Goal: Navigation & Orientation: Find specific page/section

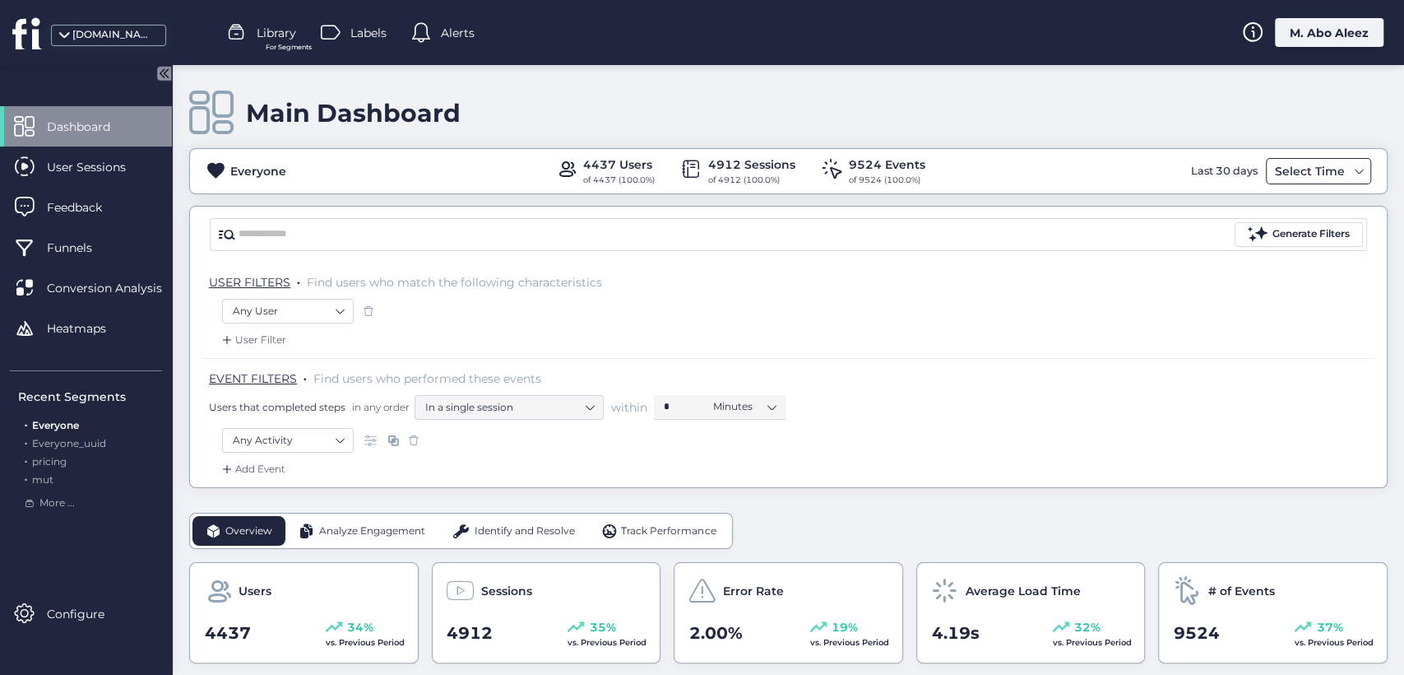
click at [1271, 163] on div "Select Time" at bounding box center [1310, 171] width 78 height 20
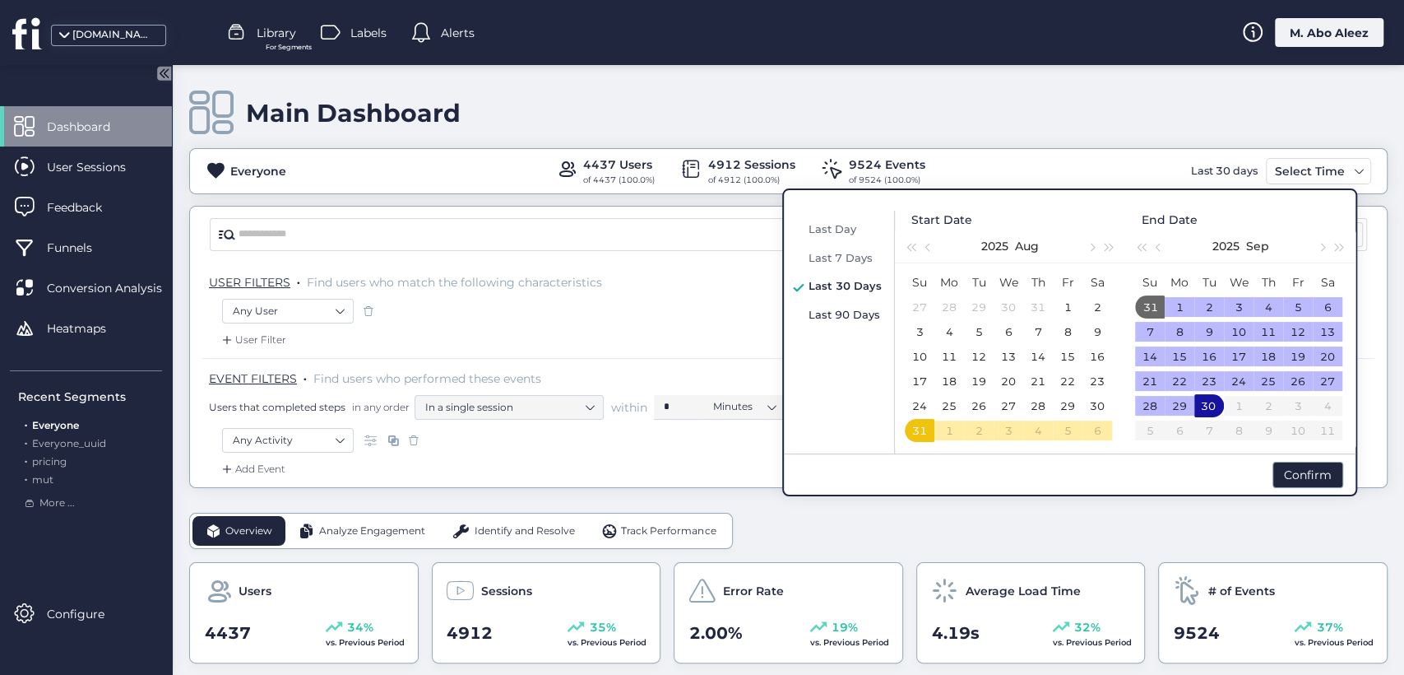
click at [851, 313] on span "Last 90 Days" at bounding box center [845, 314] width 72 height 13
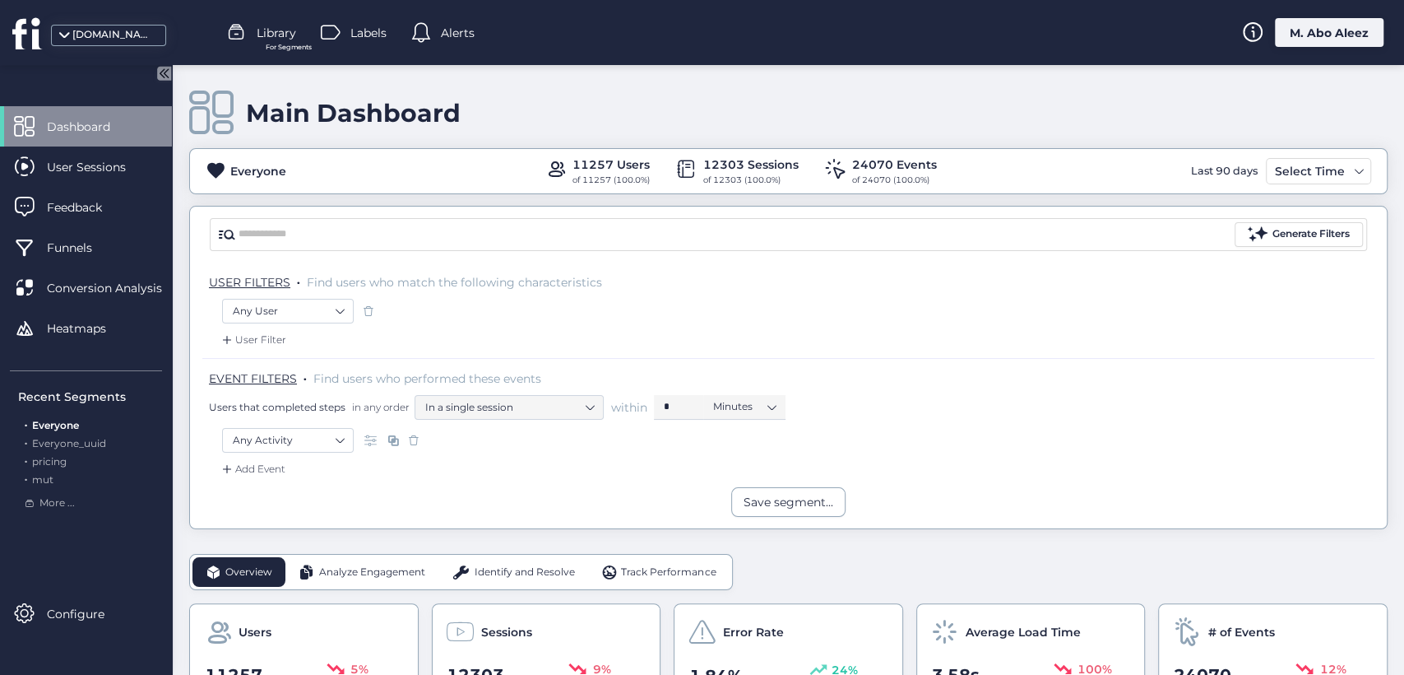
scroll to position [183, 0]
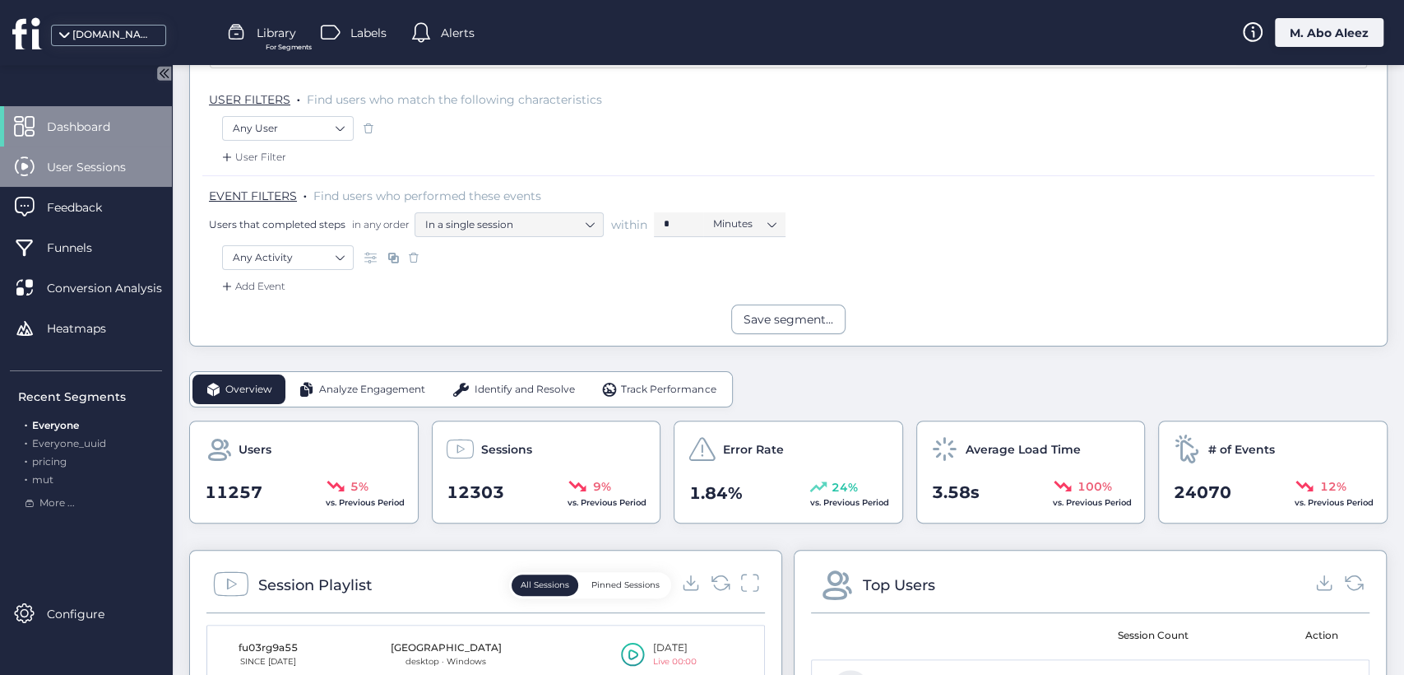
click at [47, 162] on span "User Sessions" at bounding box center [99, 167] width 104 height 18
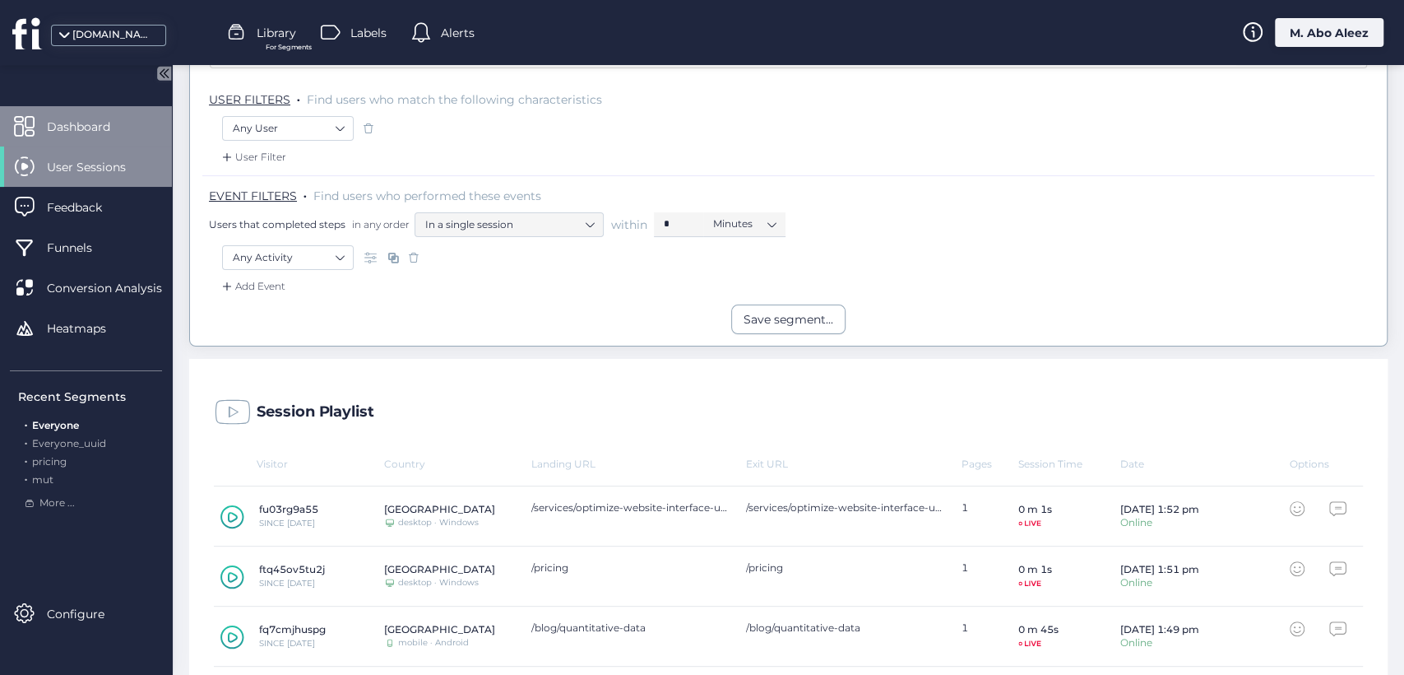
click at [88, 142] on div "Dashboard" at bounding box center [86, 126] width 172 height 40
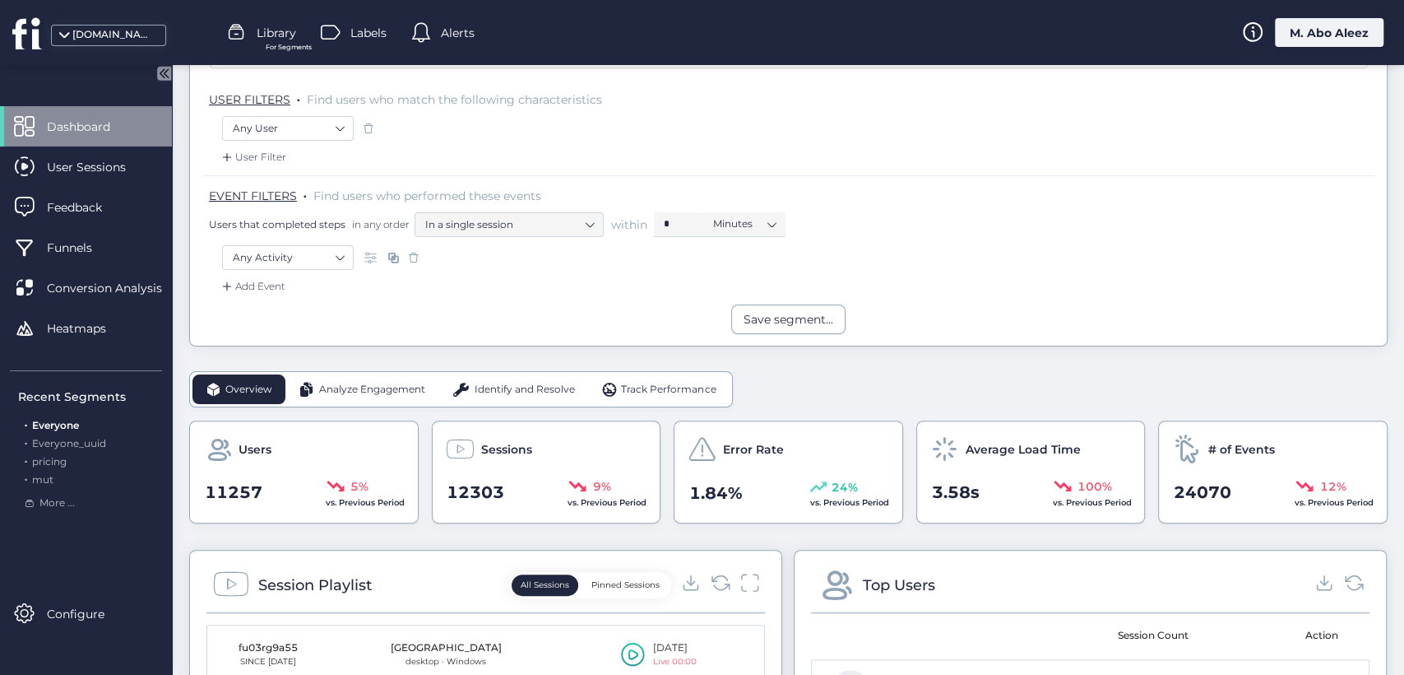
click at [1341, 22] on div "M. Abo Aleez" at bounding box center [1329, 32] width 109 height 29
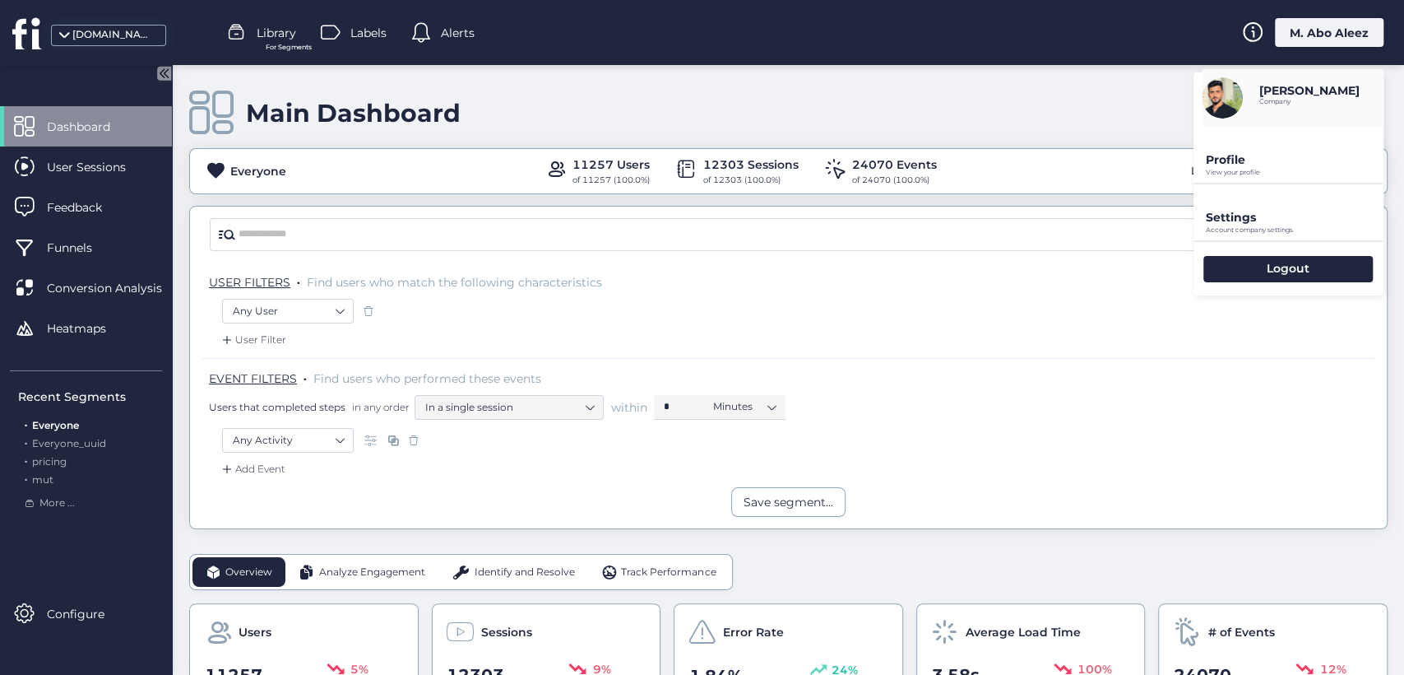
click at [1181, 153] on div "Everyone 11257 Users of 11257 (100.0%) 12303 Sessions of 12303 (100.0%) 24070 E…" at bounding box center [788, 171] width 1199 height 46
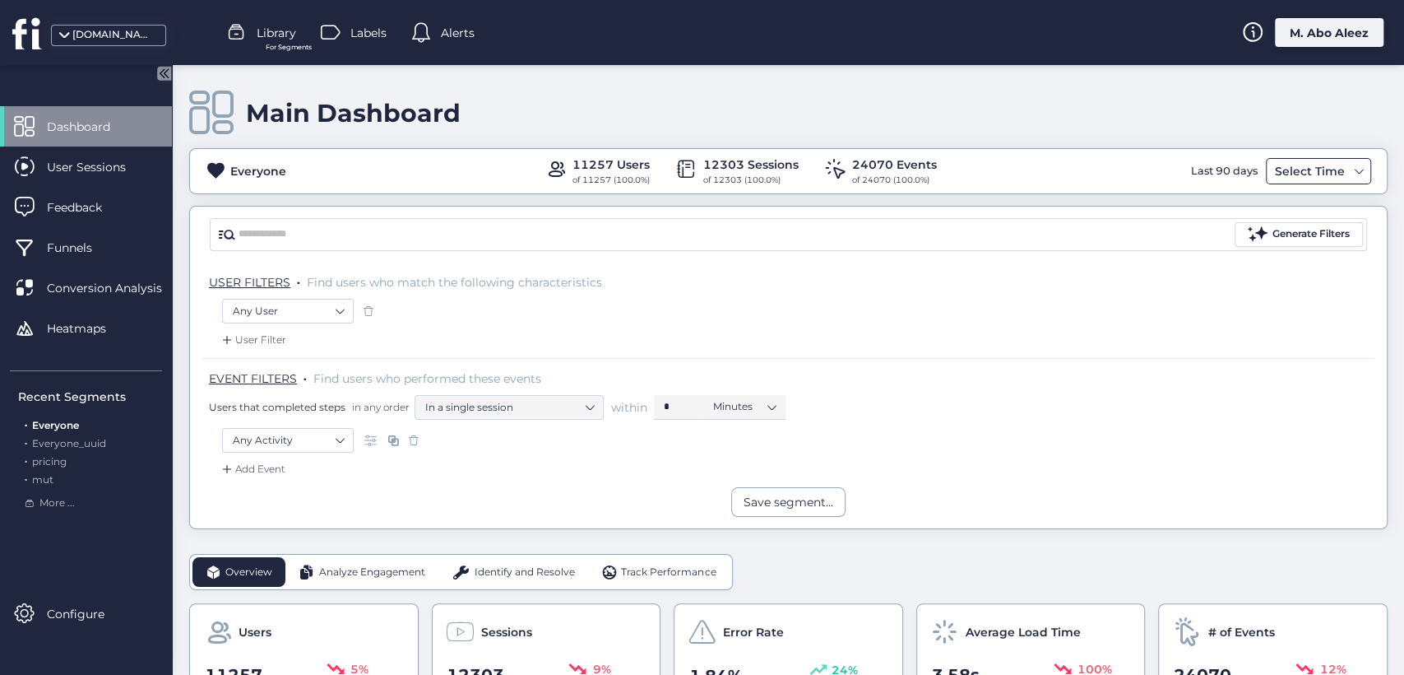
click at [1301, 162] on div "Select Time" at bounding box center [1310, 171] width 78 height 20
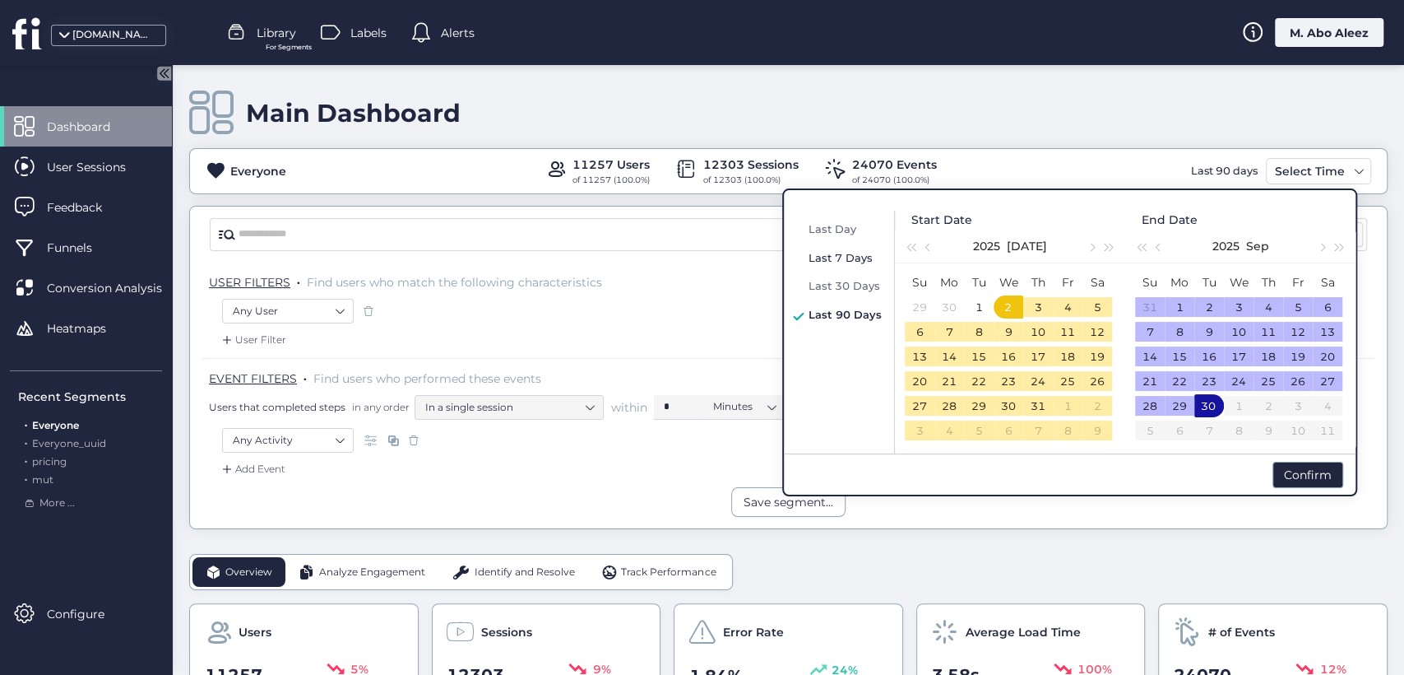
click at [829, 260] on span "Last 7 Days" at bounding box center [841, 257] width 64 height 13
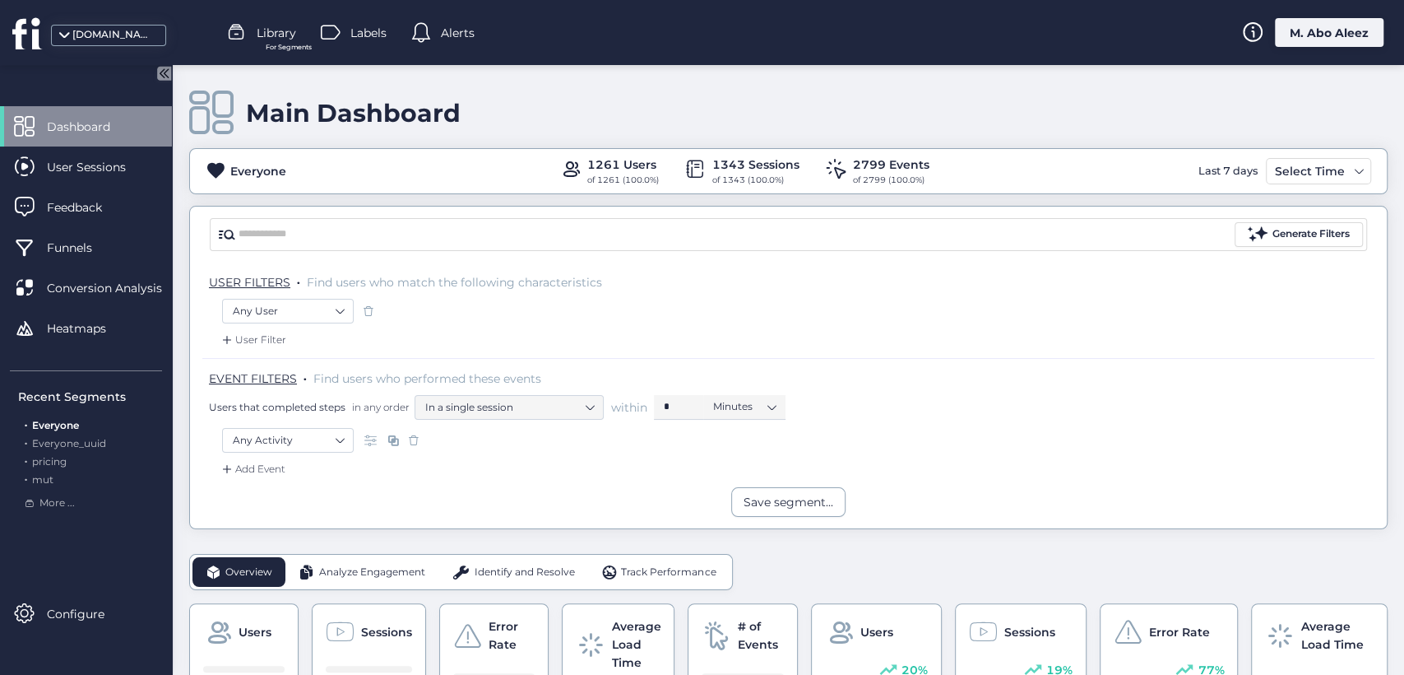
scroll to position [183, 0]
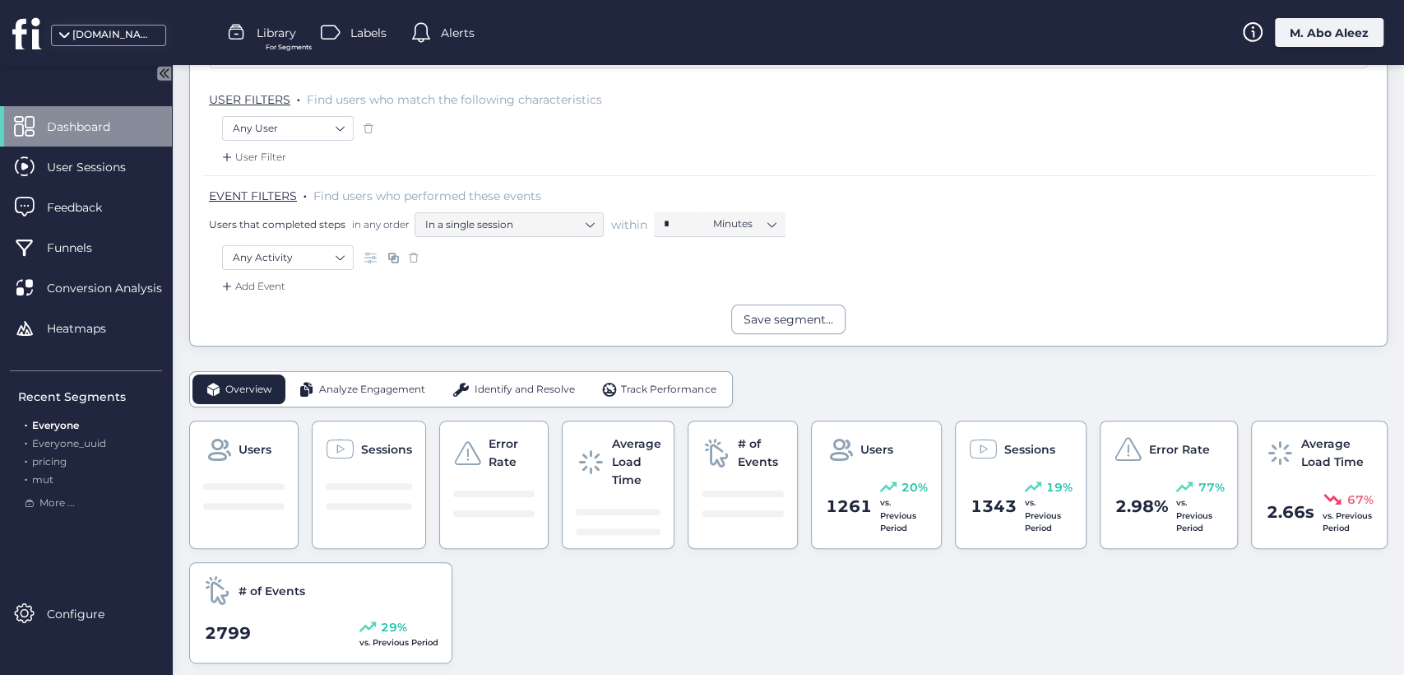
click at [346, 400] on div "Analyze Engagement" at bounding box center [361, 389] width 153 height 30
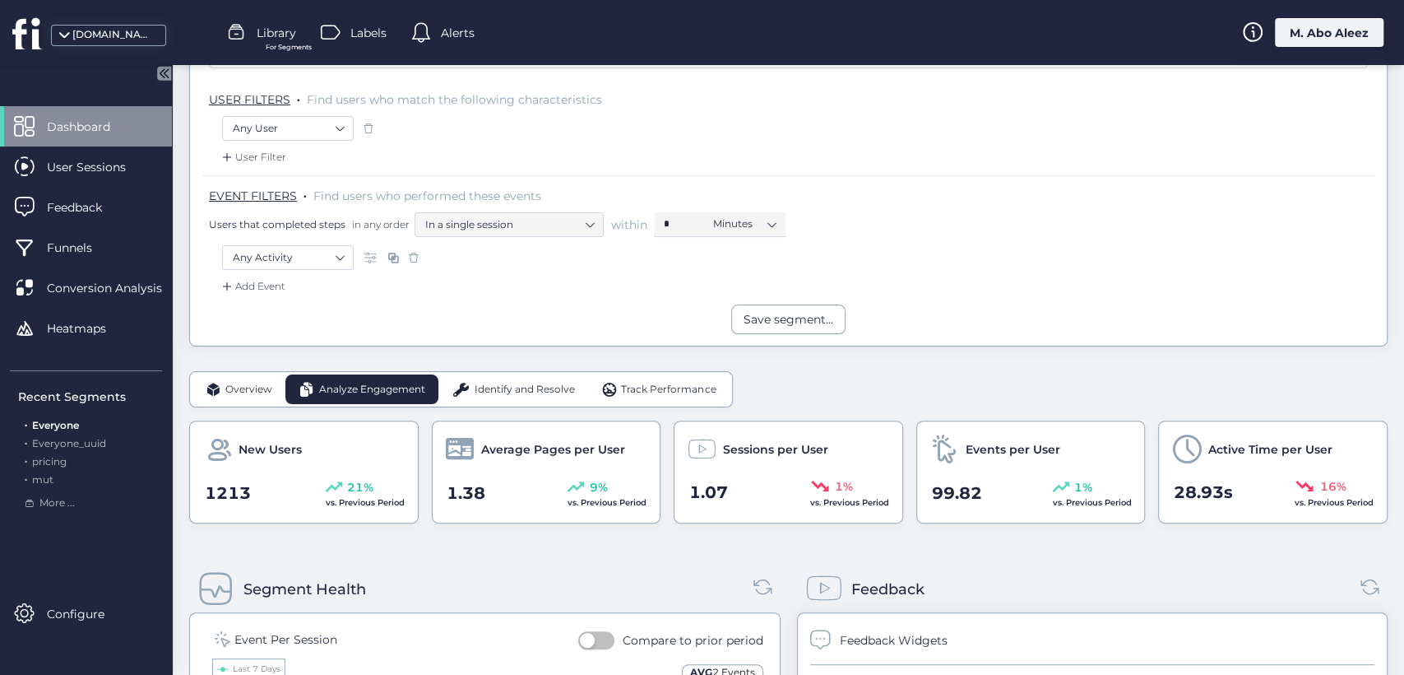
click at [262, 395] on span "Overview" at bounding box center [248, 390] width 47 height 16
